Goal: Information Seeking & Learning: Learn about a topic

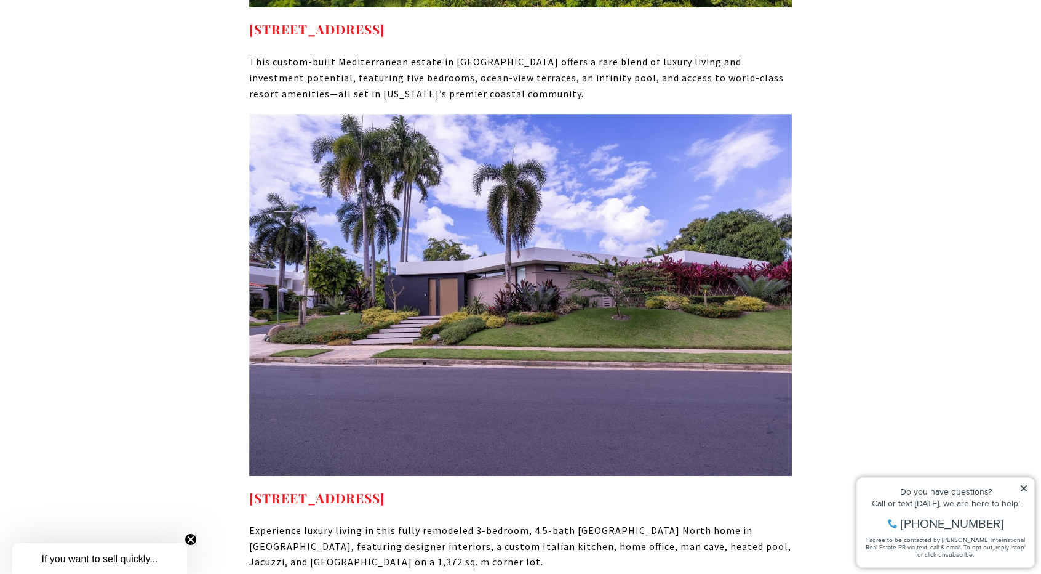
scroll to position [12608, 0]
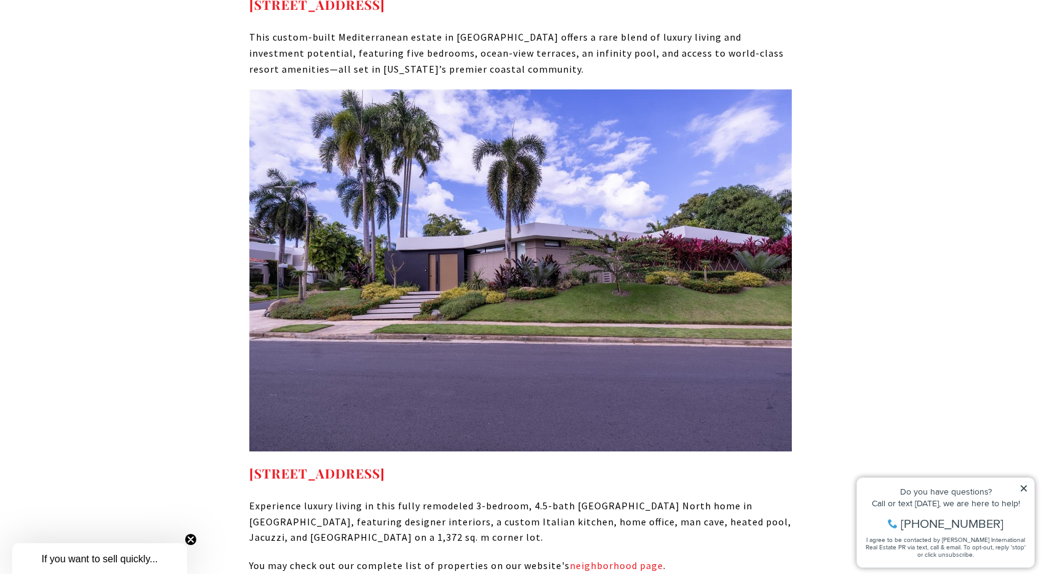
click at [515, 179] on img at bounding box center [520, 270] width 543 height 362
click at [611, 559] on link "neighborhood page" at bounding box center [617, 565] width 94 height 12
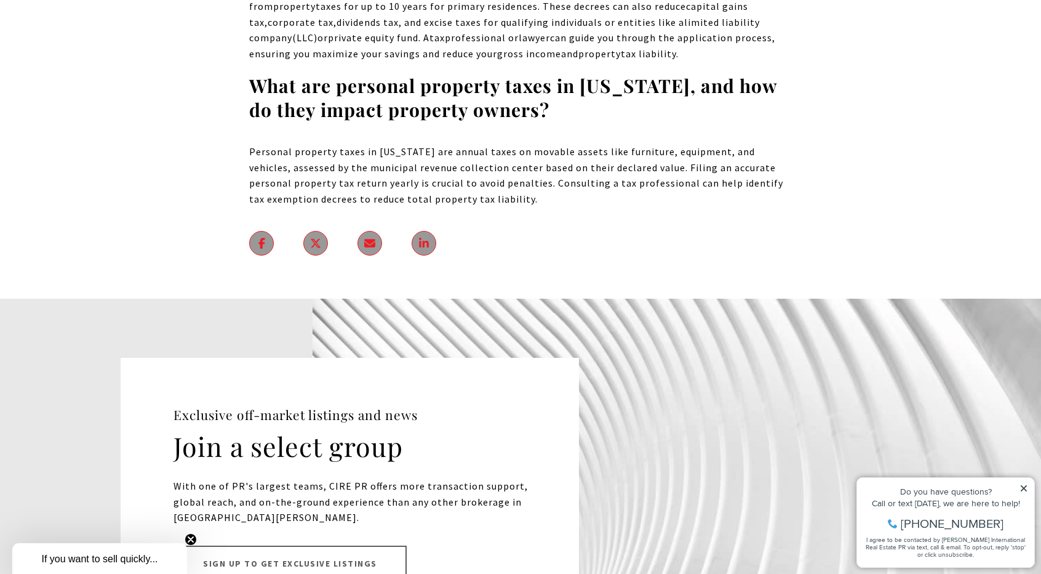
scroll to position [15281, 0]
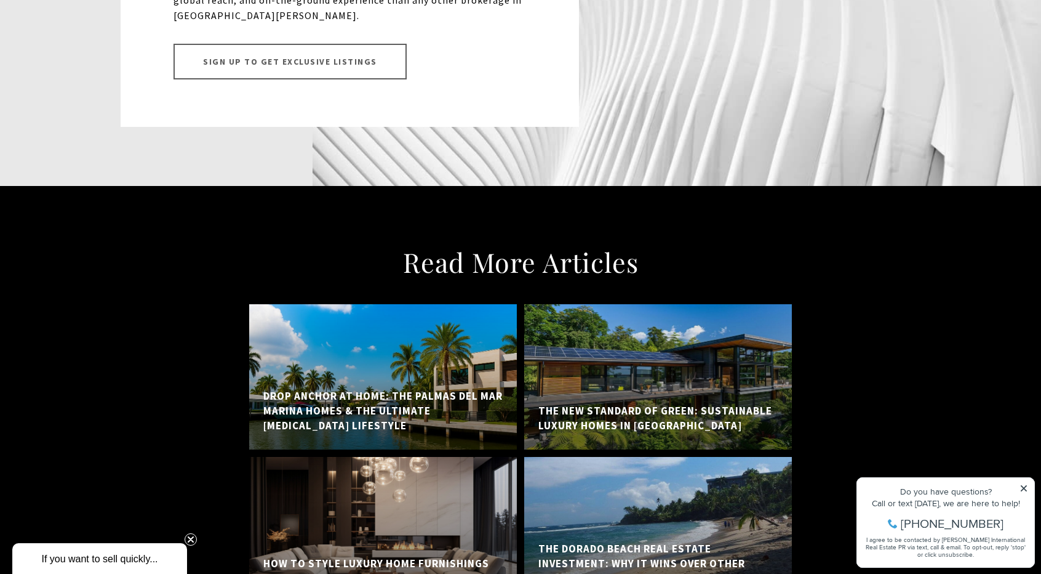
click at [628, 404] on h5 "The New Standard of Green: Sustainable Luxury Homes in [GEOGRAPHIC_DATA]" at bounding box center [657, 419] width 239 height 30
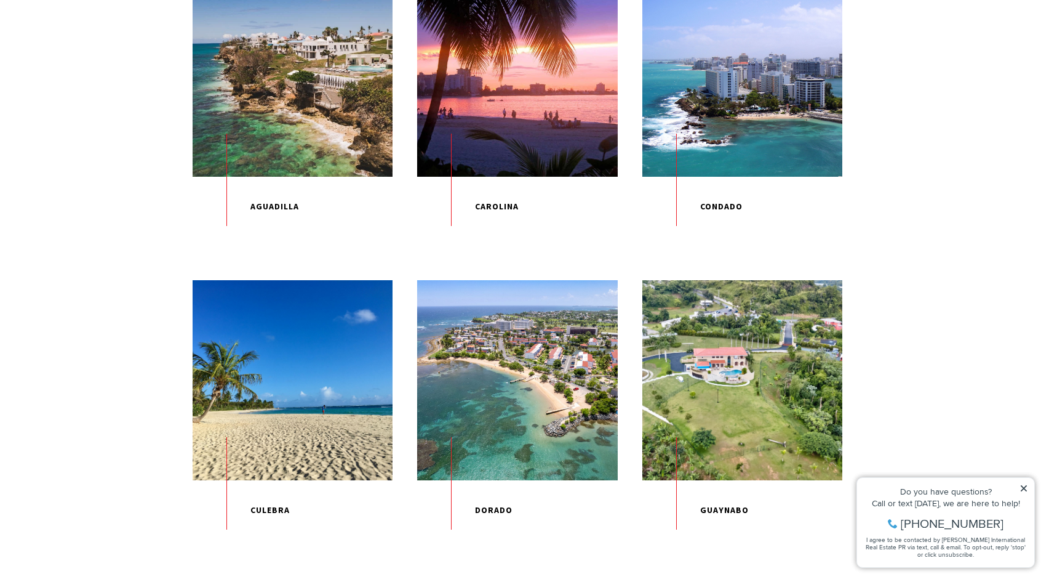
scroll to position [492, 0]
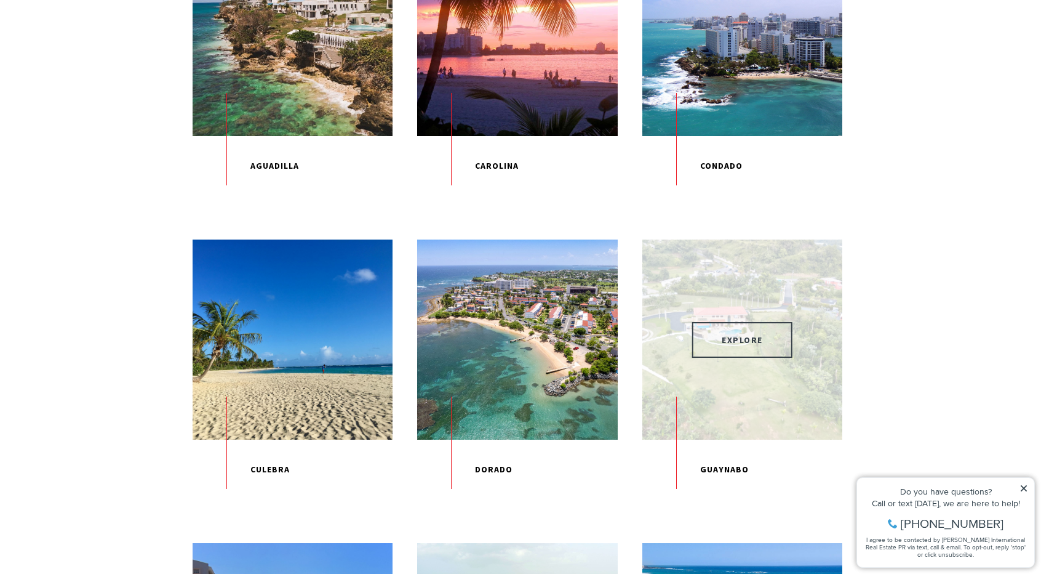
click at [763, 353] on span "EXPLORE" at bounding box center [742, 340] width 100 height 36
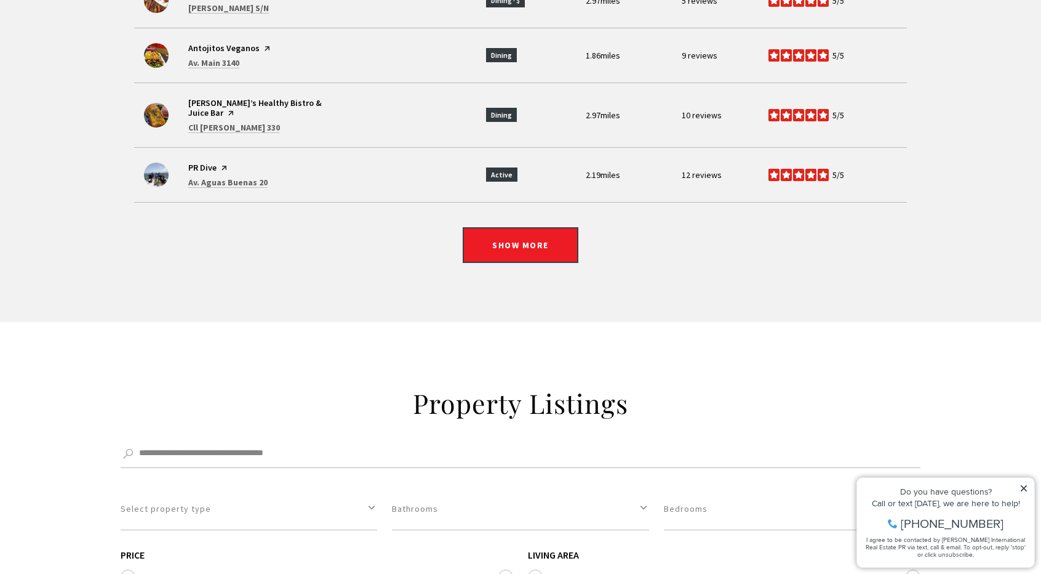
scroll to position [3345, 0]
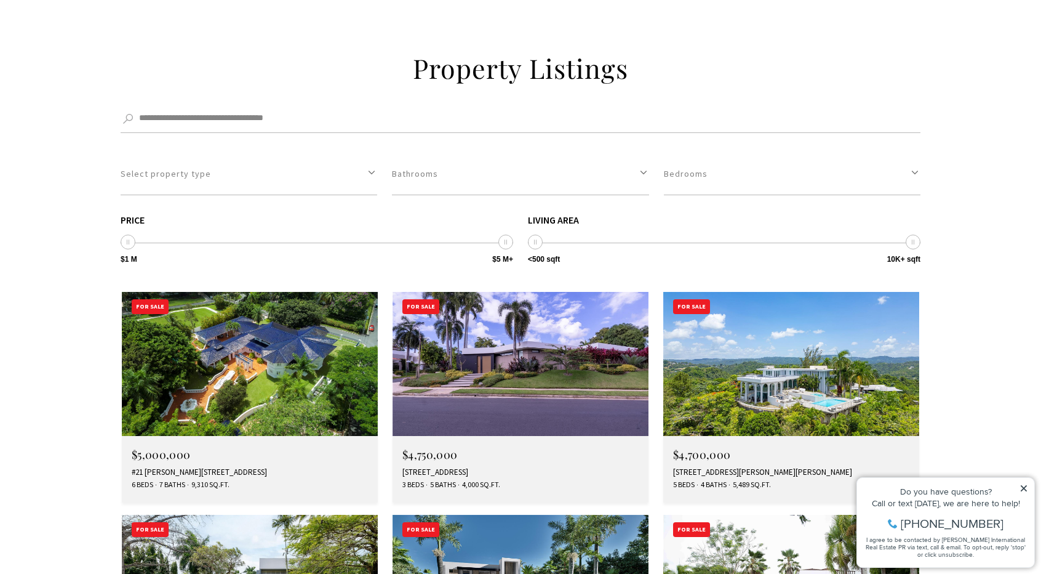
click at [291, 292] on img at bounding box center [250, 364] width 256 height 144
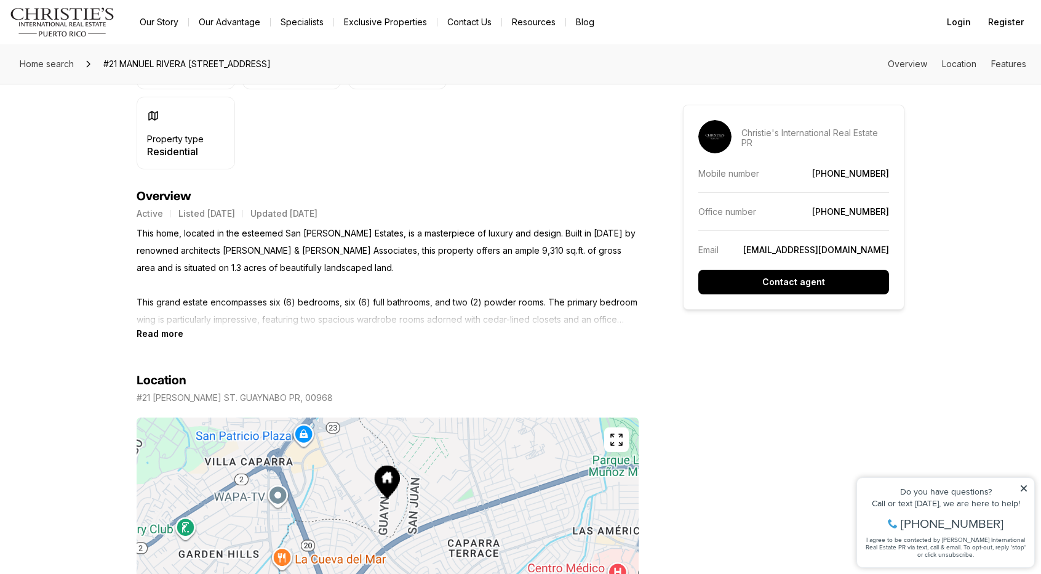
scroll to position [459, 0]
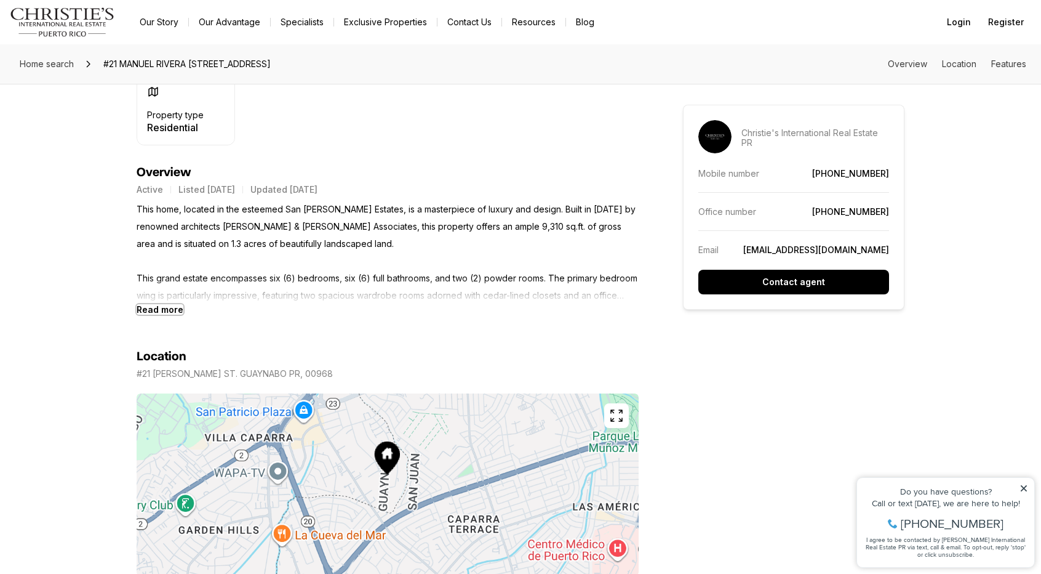
click at [167, 309] on b "Read more" at bounding box center [160, 309] width 47 height 10
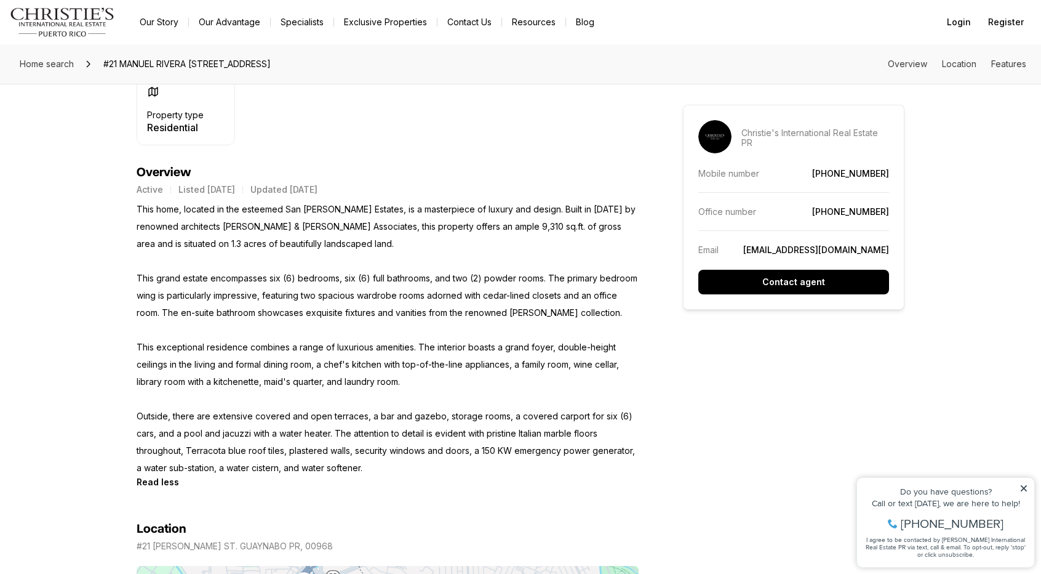
click at [269, 451] on p "This home, located in the esteemed San Patricio Estates, is a masterpiece of lu…" at bounding box center [388, 339] width 502 height 276
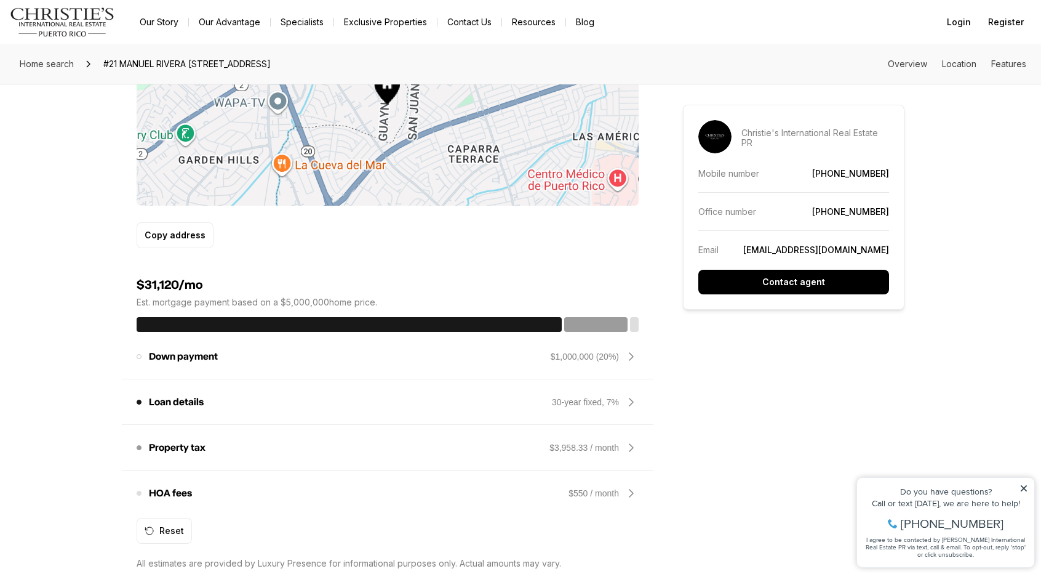
scroll to position [1092, 0]
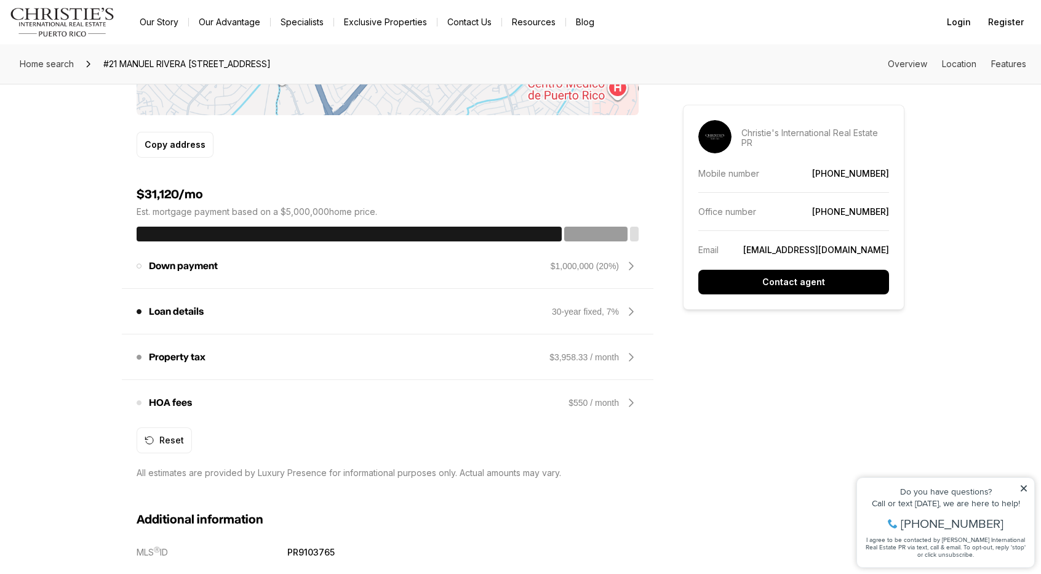
click at [624, 356] on icon at bounding box center [631, 357] width 15 height 15
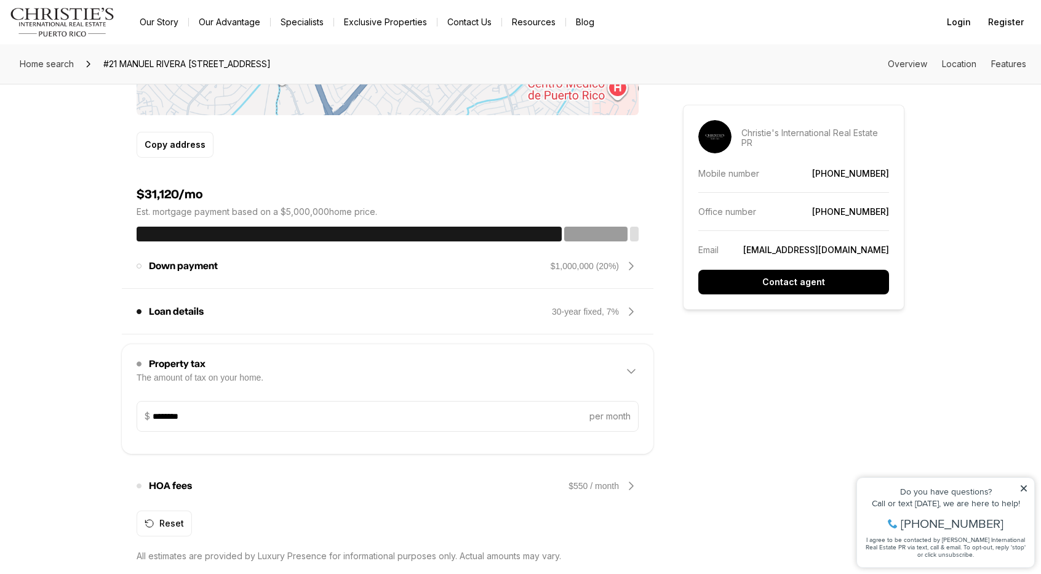
click at [366, 377] on div "Property tax The amount of tax on your home. $3,958.33 / month" at bounding box center [388, 370] width 502 height 39
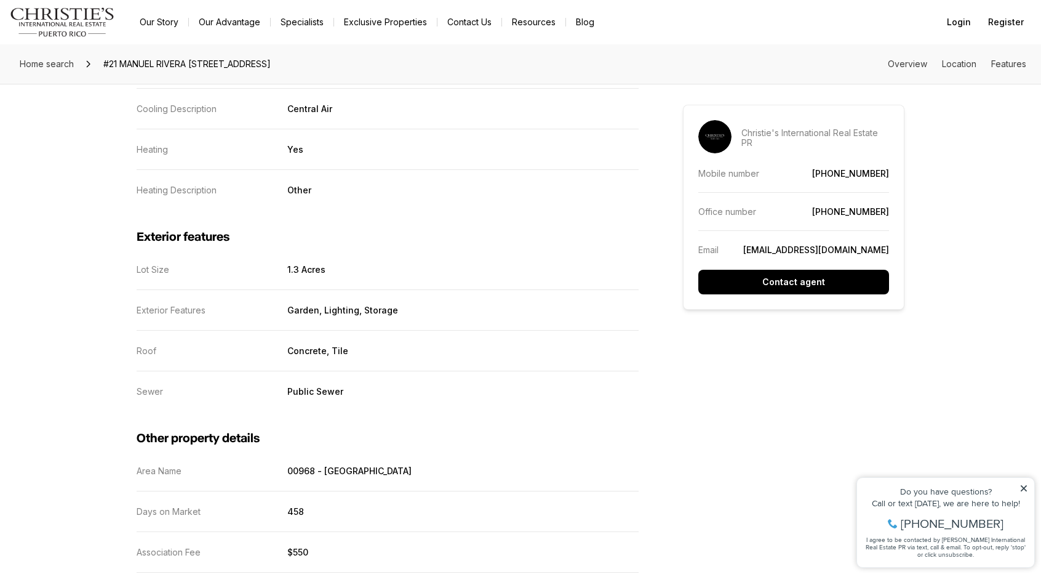
scroll to position [2191, 0]
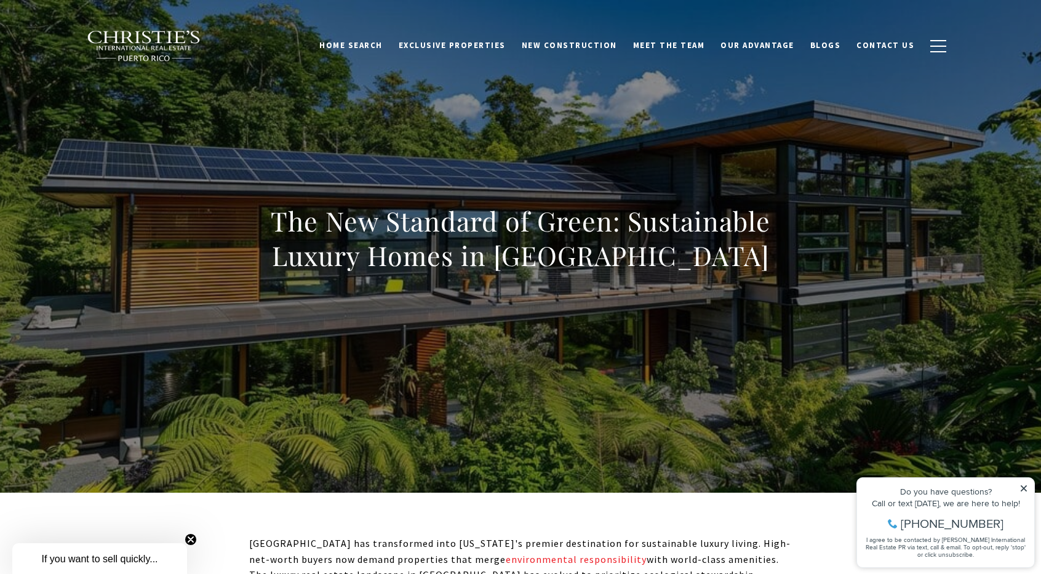
drag, startPoint x: 0, startPoint y: 0, endPoint x: 628, endPoint y: 182, distance: 653.6
click at [628, 182] on div "The New Standard of Green: Sustainable Luxury Homes in [GEOGRAPHIC_DATA]" at bounding box center [521, 246] width 862 height 369
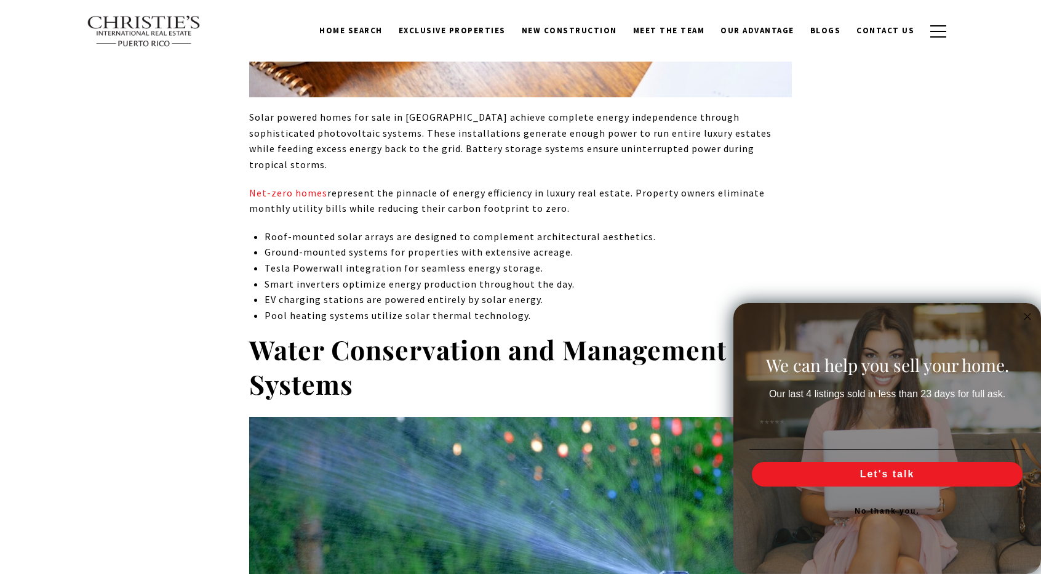
scroll to position [1262, 0]
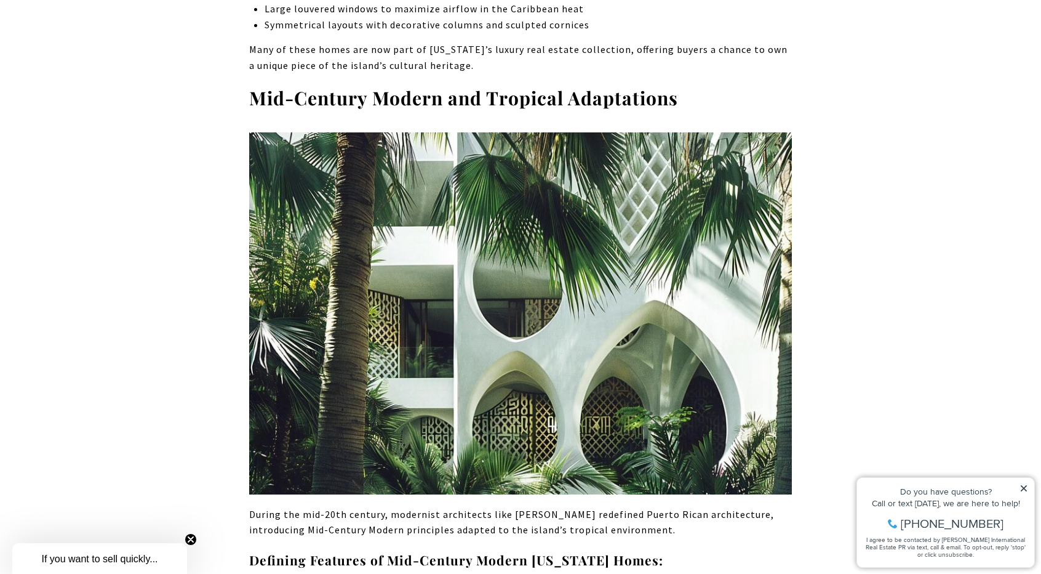
scroll to position [2437, 0]
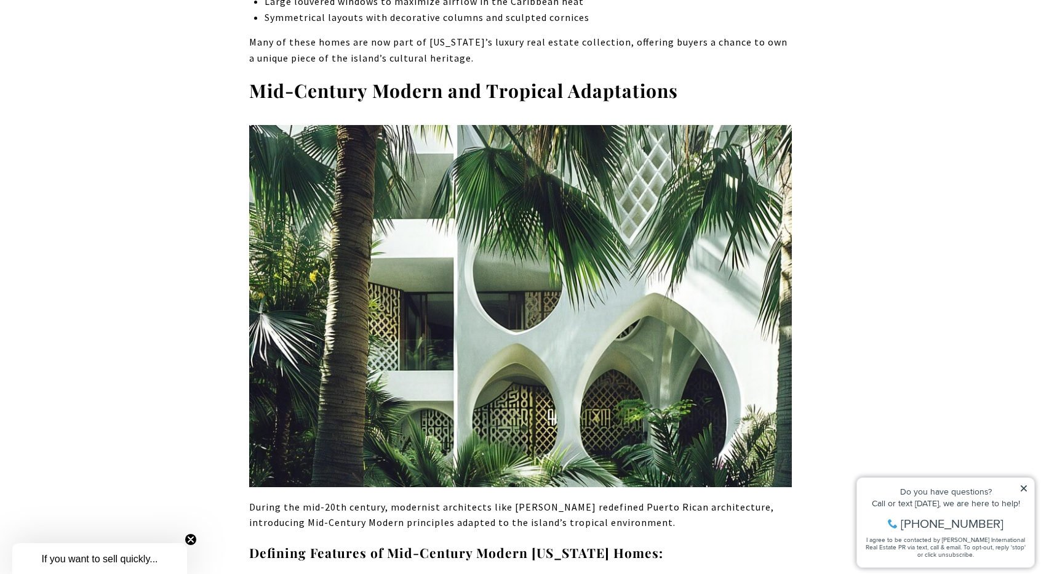
click at [625, 209] on img at bounding box center [520, 306] width 543 height 362
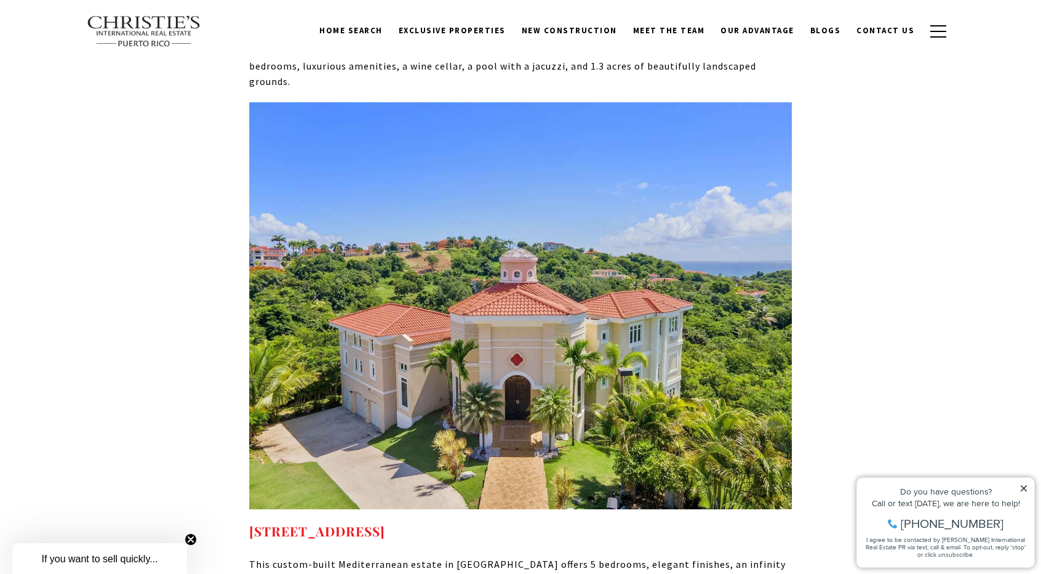
scroll to position [7166, 0]
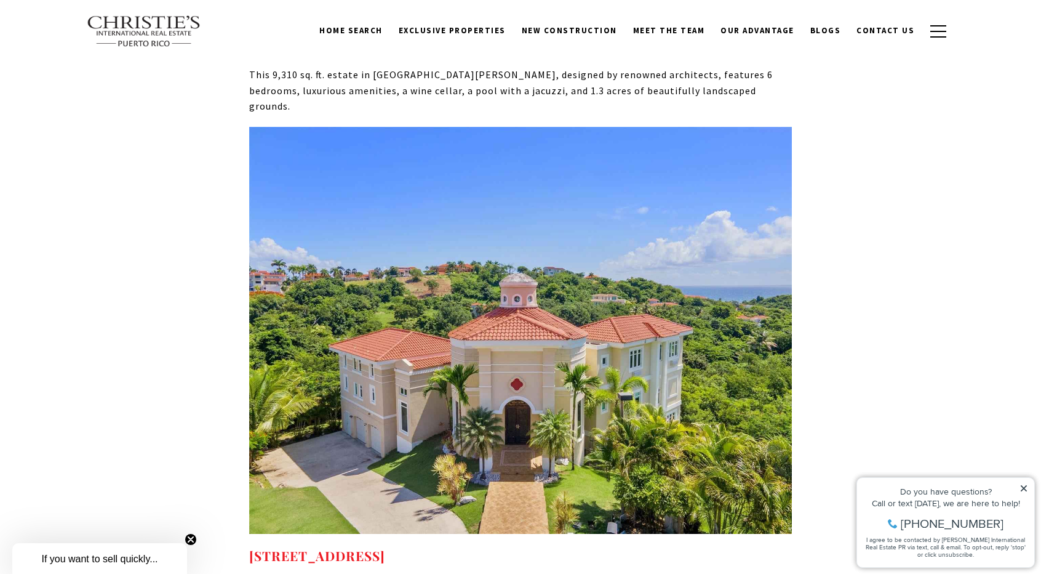
click at [374, 278] on img at bounding box center [520, 330] width 543 height 407
click at [528, 261] on img at bounding box center [520, 330] width 543 height 407
click at [385, 546] on strong "[STREET_ADDRESS]" at bounding box center [317, 554] width 136 height 17
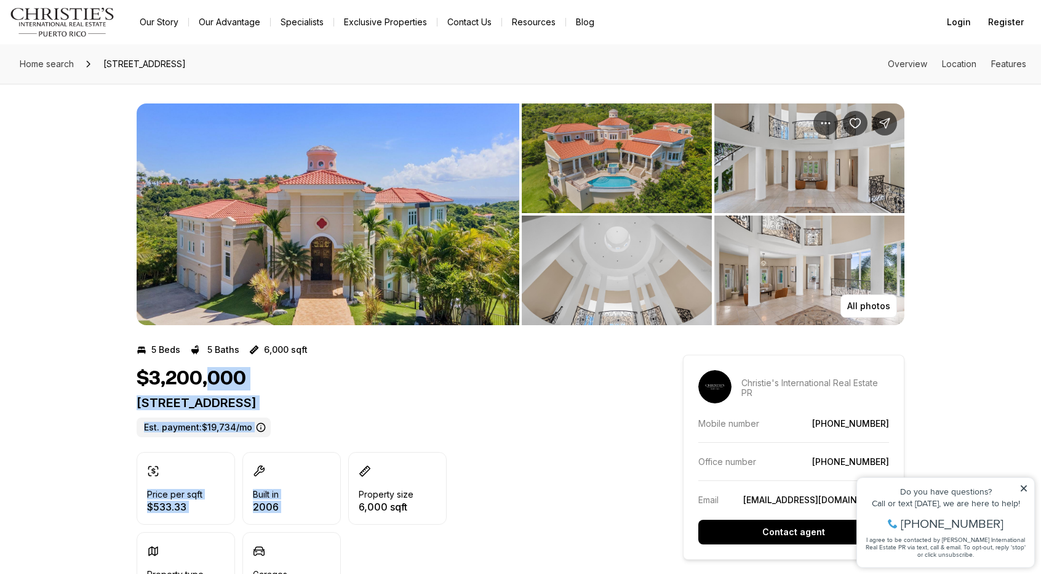
drag, startPoint x: 210, startPoint y: 387, endPoint x: 423, endPoint y: 455, distance: 223.6
click at [423, 455] on div "$3,200,000 [STREET_ADDRESS]. payment: $19,734/mo Price per sqft $533.33 Built i…" at bounding box center [388, 486] width 502 height 238
click at [523, 400] on p "[STREET_ADDRESS]" at bounding box center [388, 402] width 502 height 15
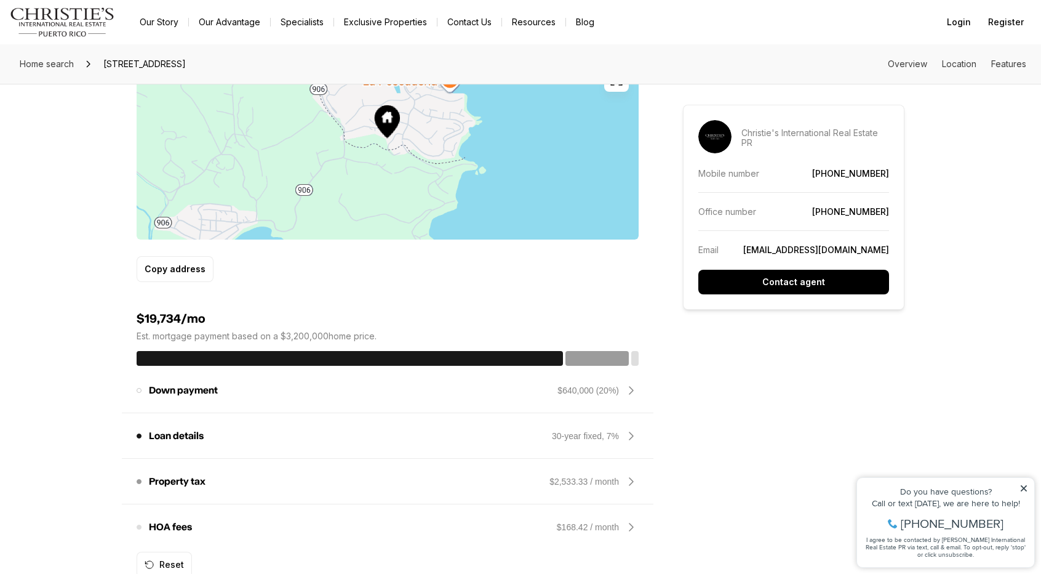
scroll to position [828, 0]
